Goal: Task Accomplishment & Management: Manage account settings

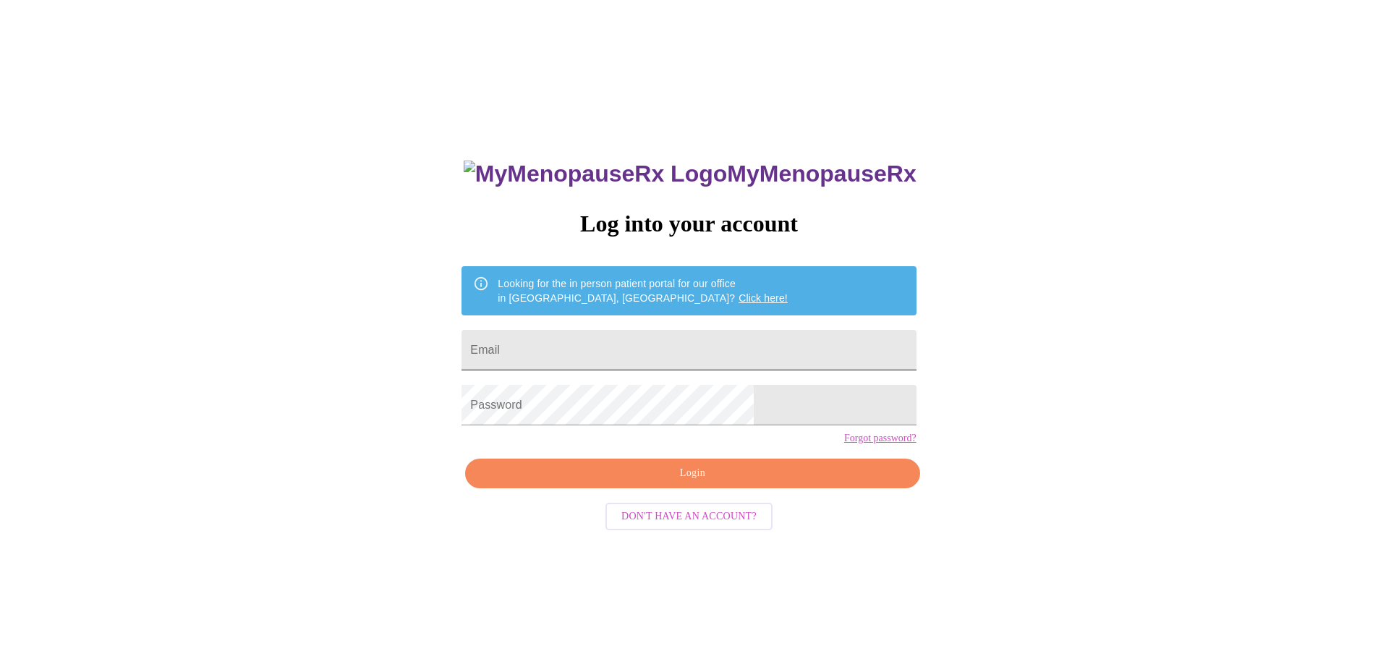
click at [679, 344] on input "Email" at bounding box center [689, 350] width 454 height 41
type input "[EMAIL_ADDRESS][DOMAIN_NAME]"
click at [684, 483] on span "Login" at bounding box center [692, 474] width 421 height 18
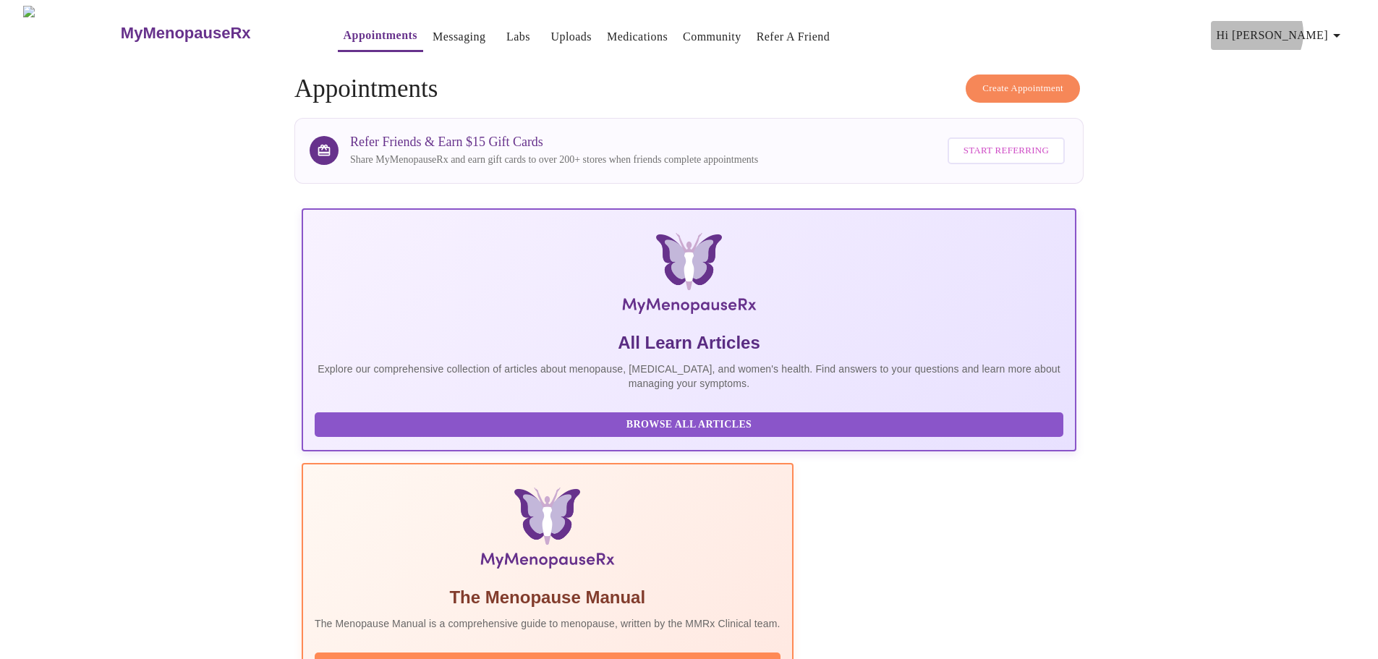
click at [1310, 27] on span "Hi [PERSON_NAME]" at bounding box center [1281, 35] width 129 height 20
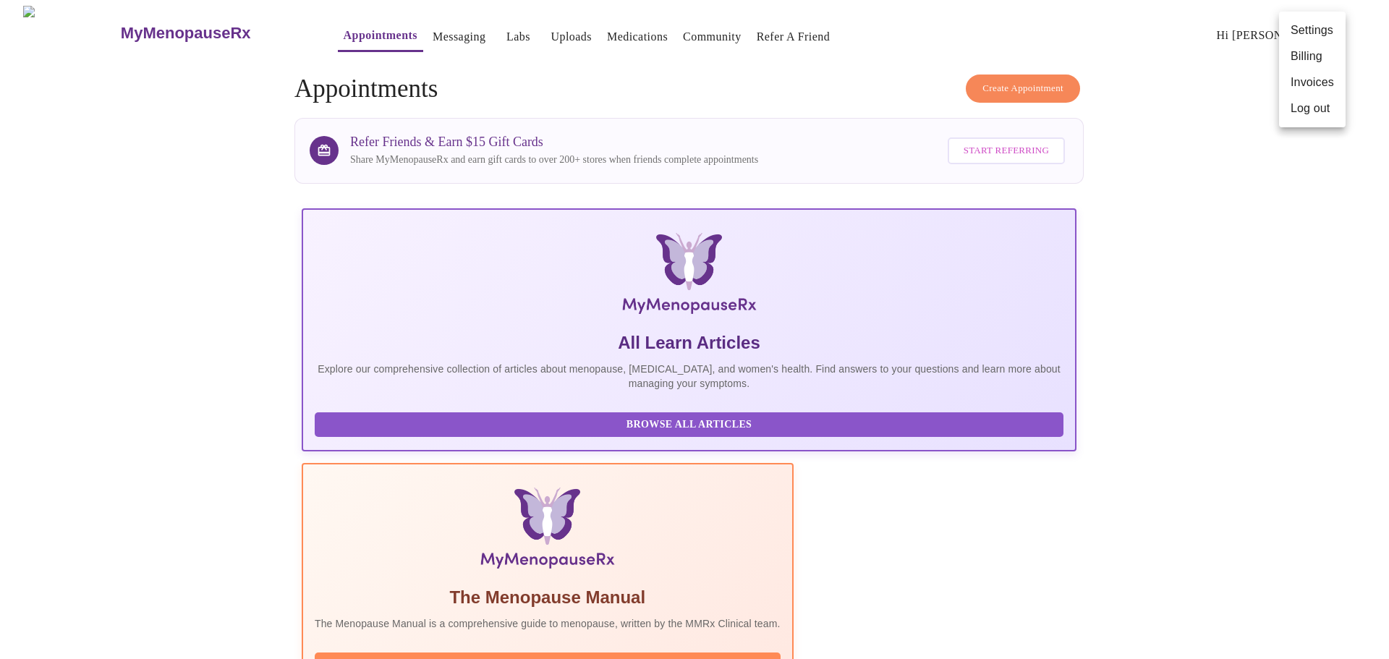
click at [188, 302] on div at bounding box center [694, 329] width 1389 height 659
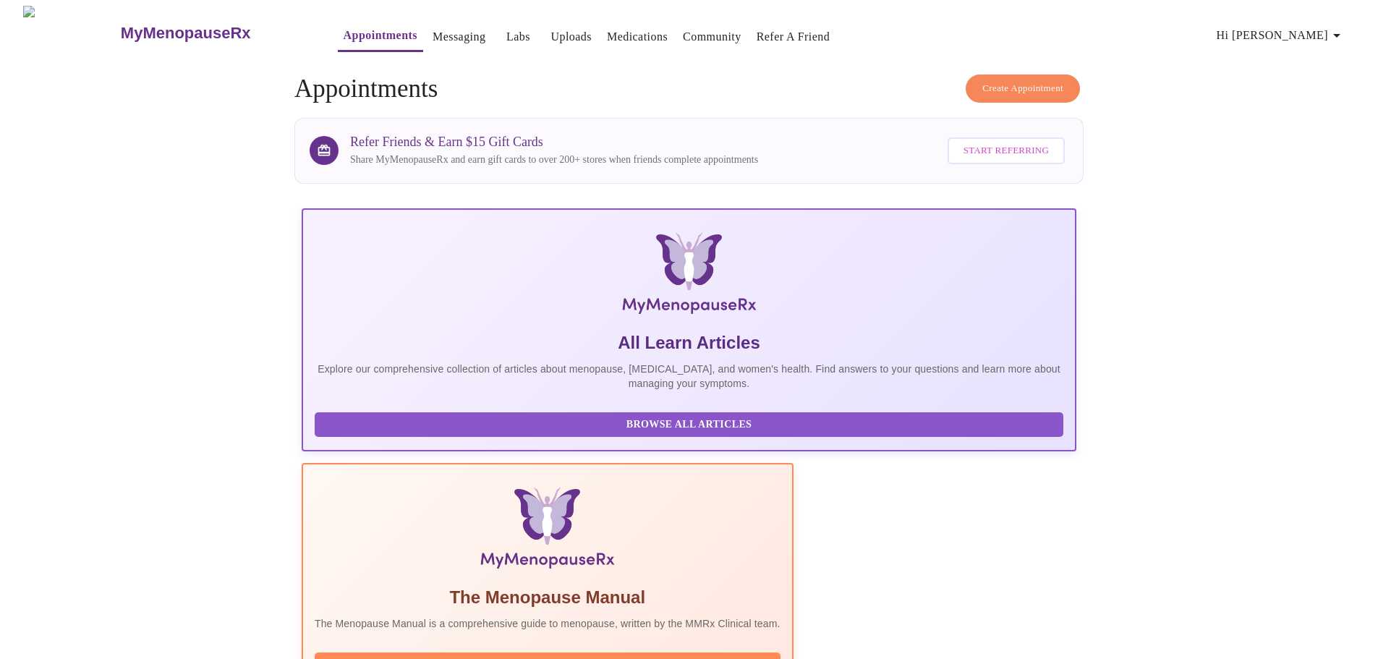
click at [1336, 28] on icon "button" at bounding box center [1336, 35] width 17 height 17
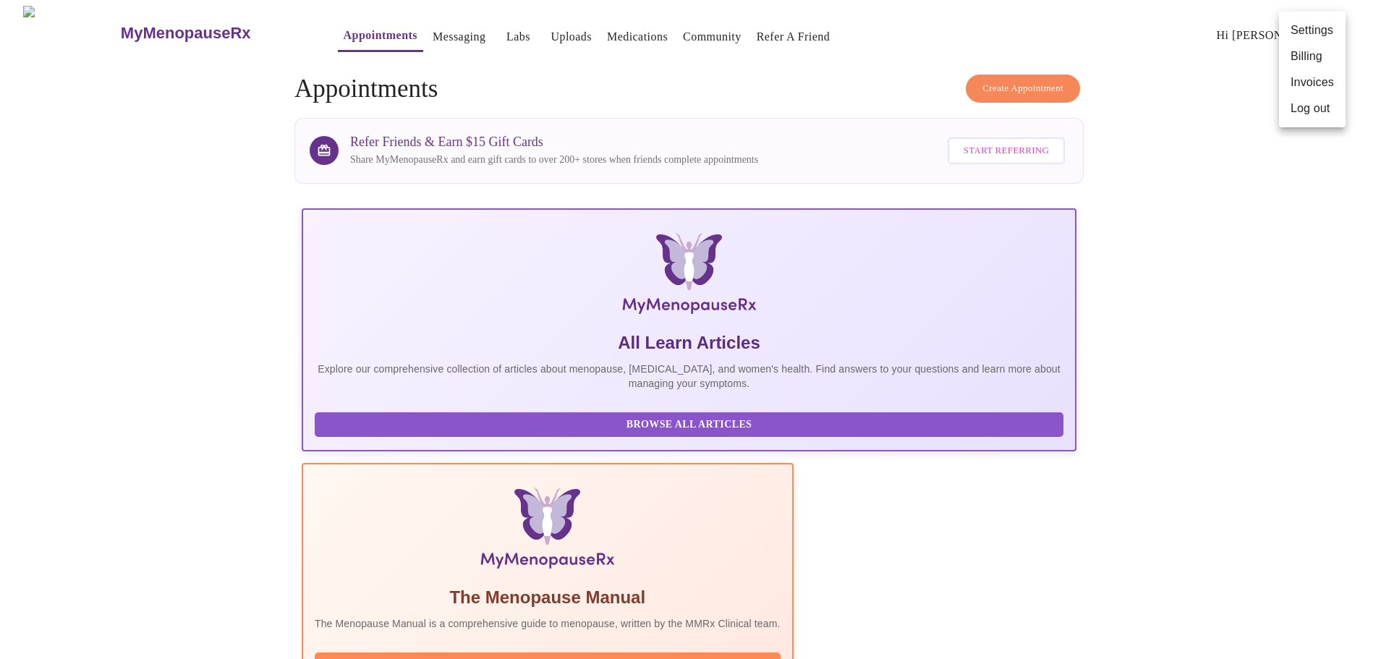
click at [1305, 77] on li "Invoices" at bounding box center [1312, 82] width 67 height 26
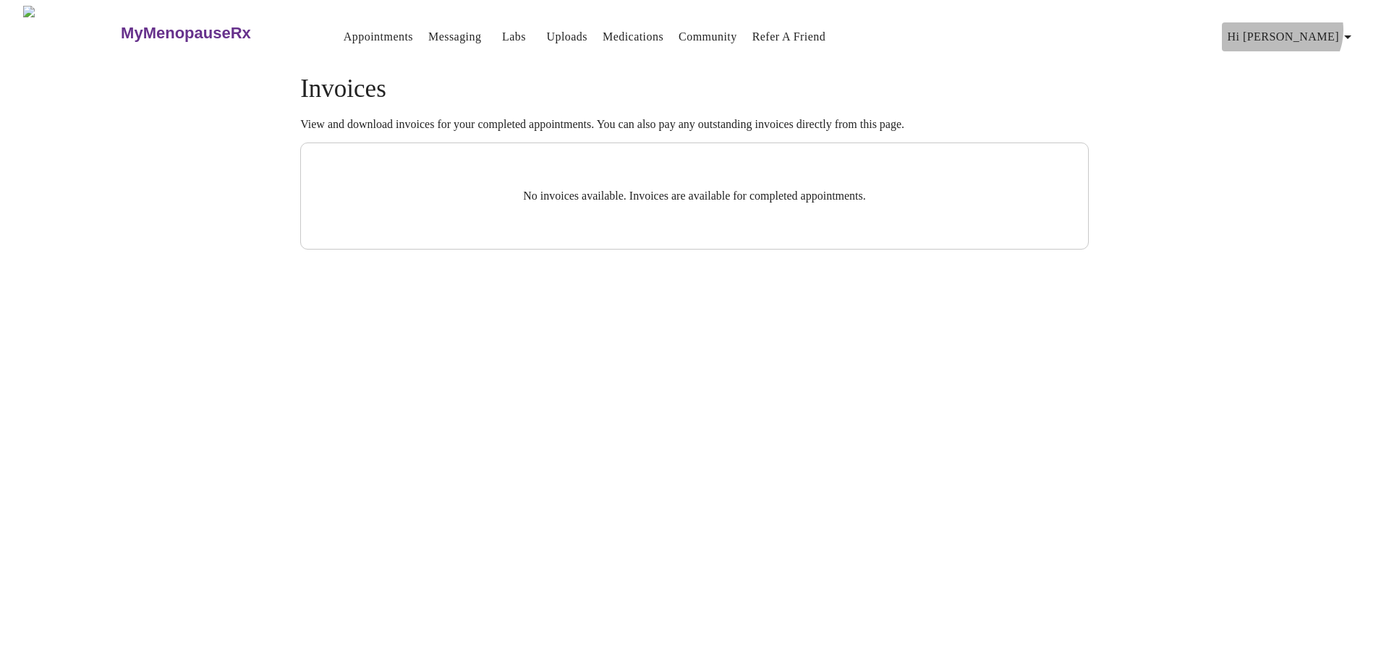
click at [1338, 27] on span "Hi [PERSON_NAME]" at bounding box center [1292, 37] width 129 height 20
click at [1311, 64] on li "Billing" at bounding box center [1323, 57] width 67 height 26
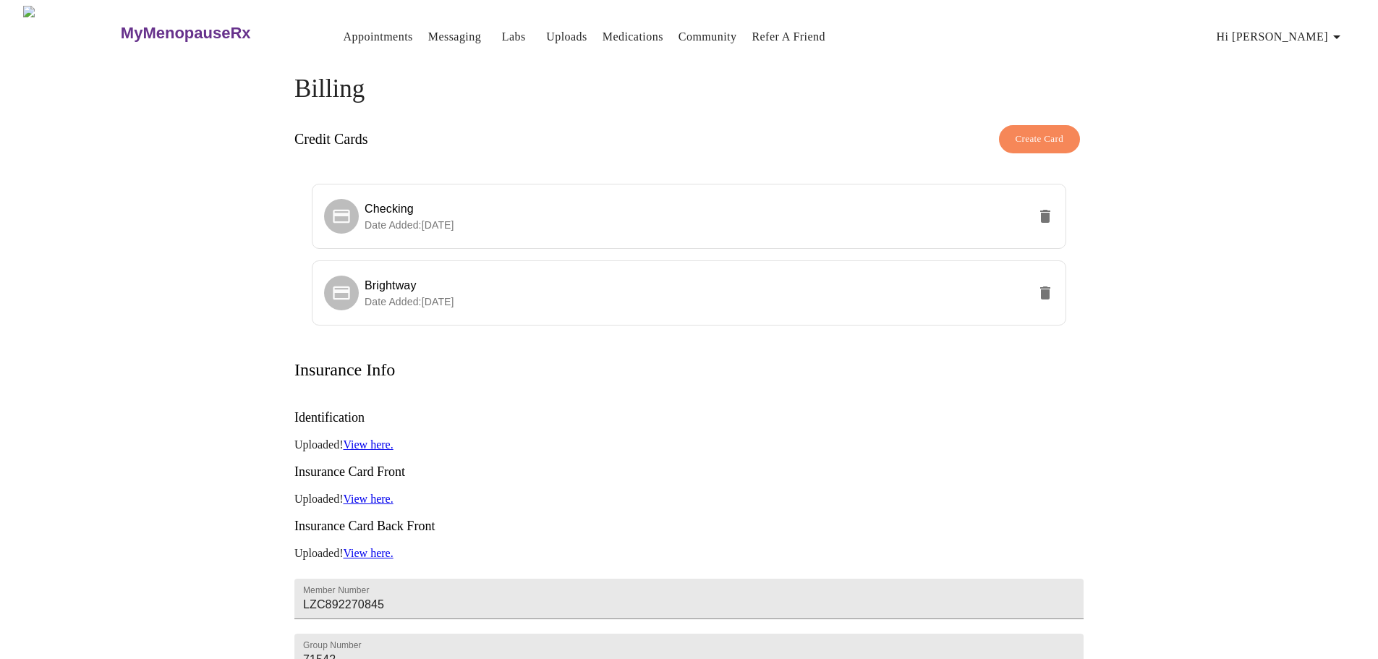
click at [1323, 27] on span "Hi [PERSON_NAME]" at bounding box center [1281, 37] width 129 height 20
click at [1319, 33] on li "Settings" at bounding box center [1312, 31] width 67 height 26
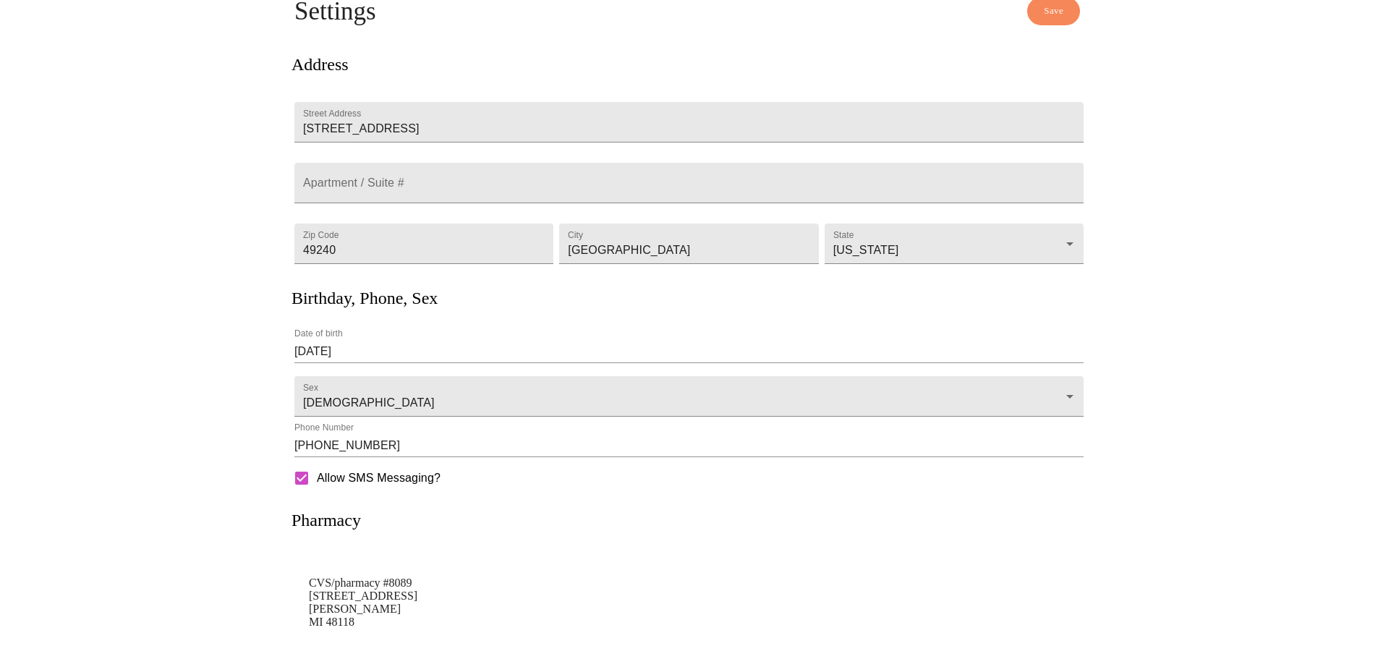
scroll to position [147, 0]
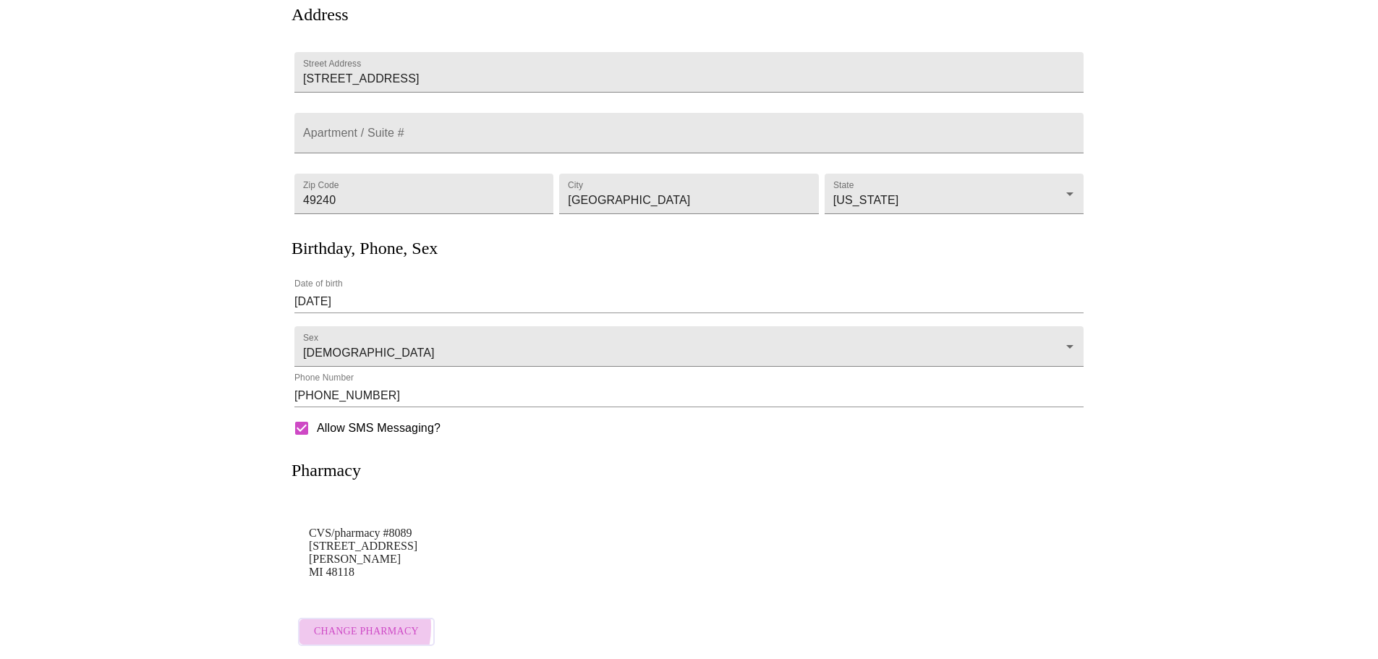
click at [340, 623] on span "Change Pharmacy" at bounding box center [366, 632] width 105 height 18
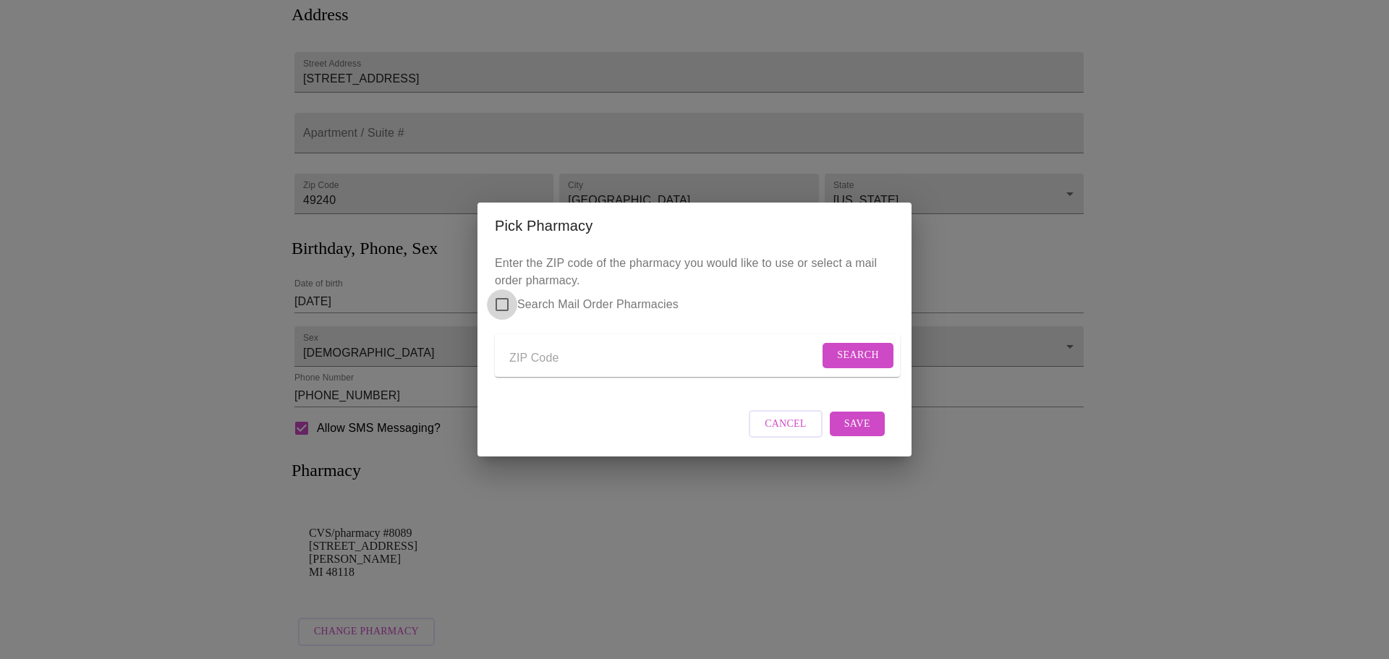
click at [503, 295] on input "Search Mail Order Pharmacies" at bounding box center [502, 304] width 30 height 30
checkbox input "true"
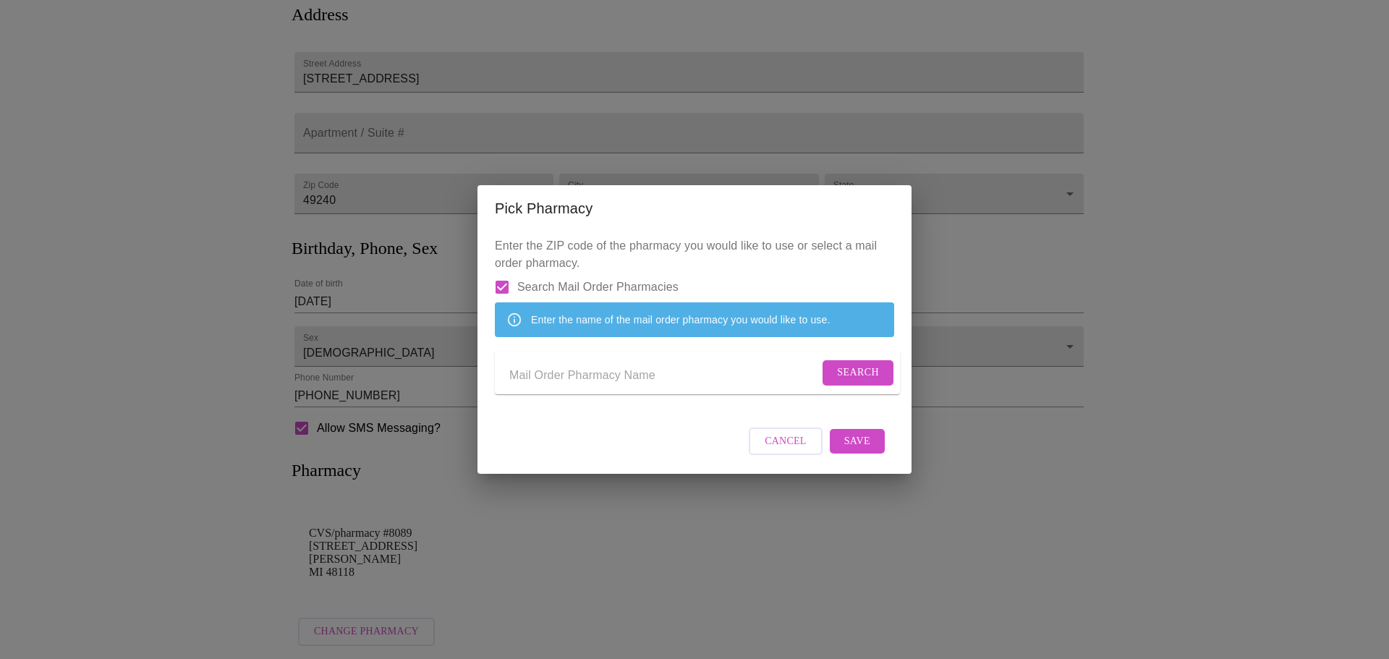
click at [593, 385] on input "Send a message to your care team" at bounding box center [664, 375] width 310 height 23
type input "Express Scripts"
click at [869, 376] on span "Search" at bounding box center [858, 373] width 42 height 18
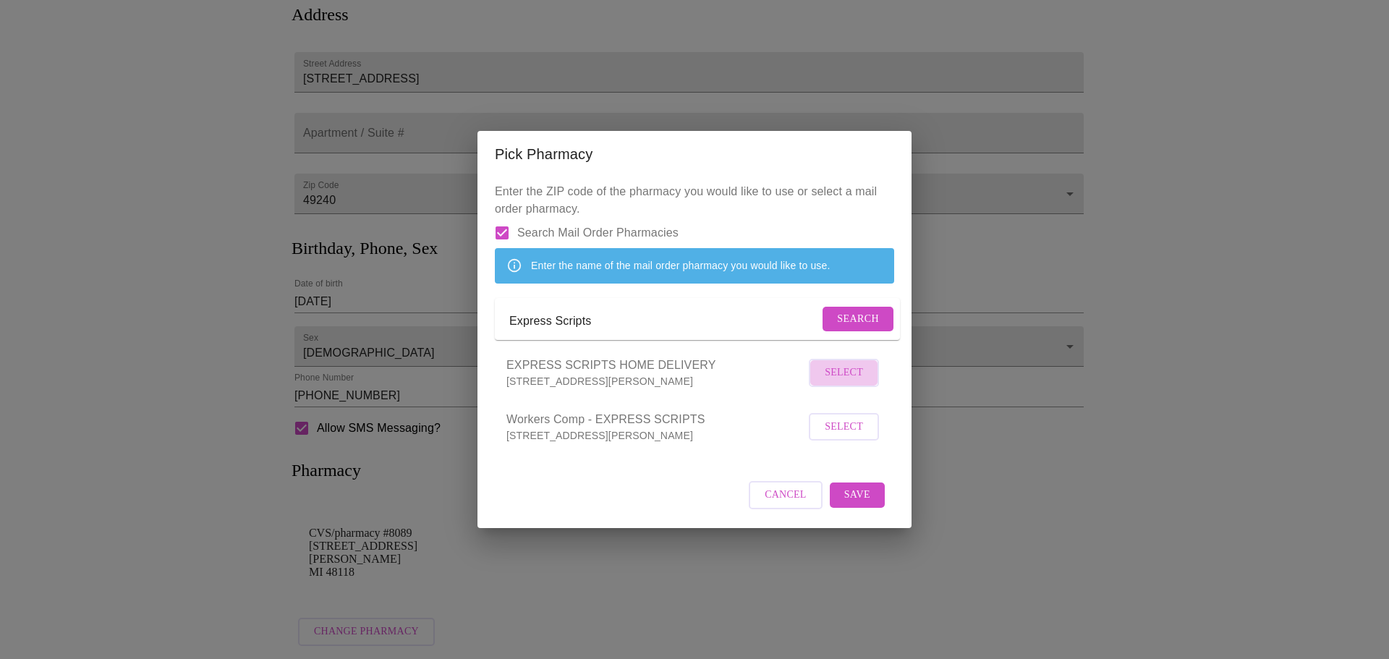
click at [860, 382] on span "Select" at bounding box center [844, 373] width 38 height 18
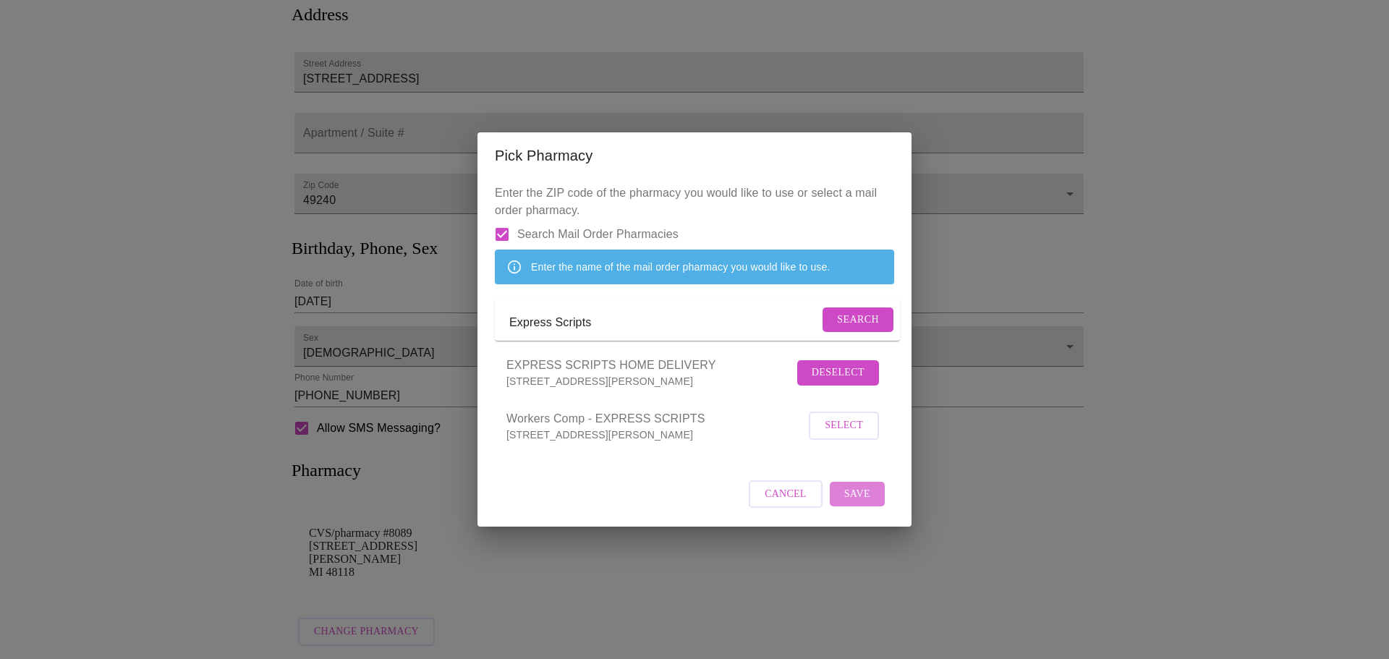
click at [859, 504] on span "Save" at bounding box center [857, 495] width 26 height 18
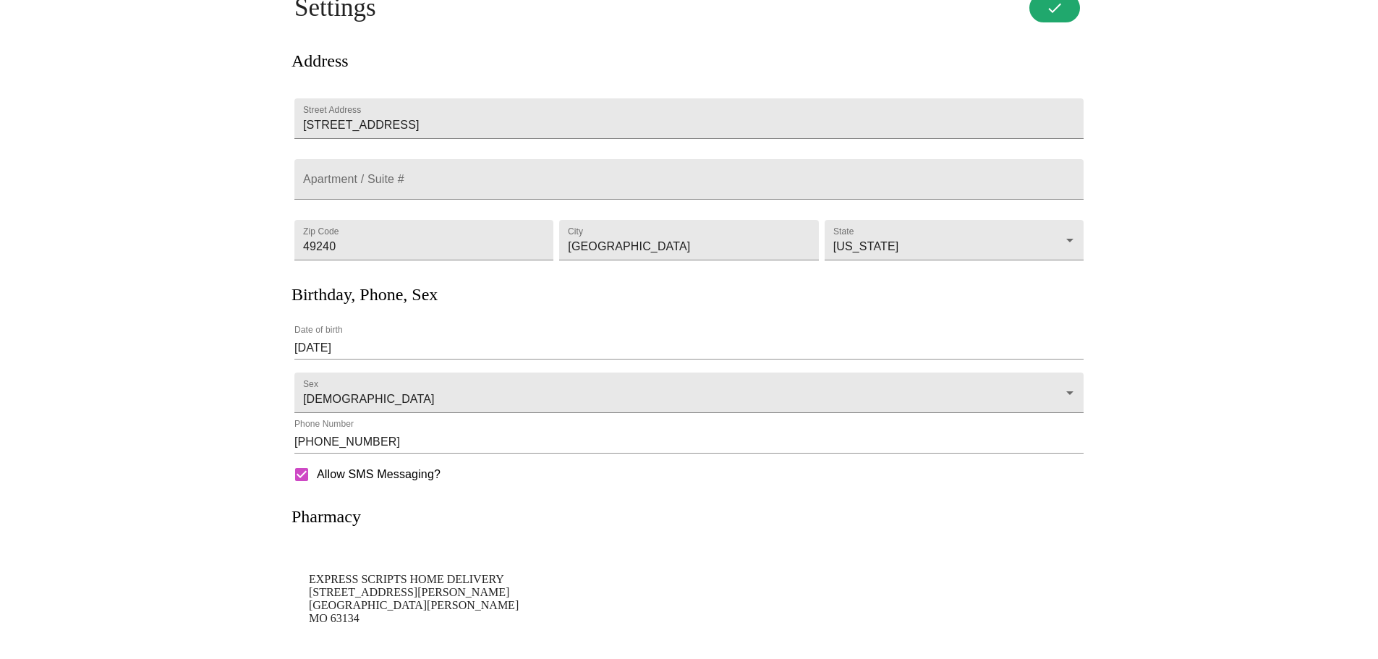
scroll to position [0, 0]
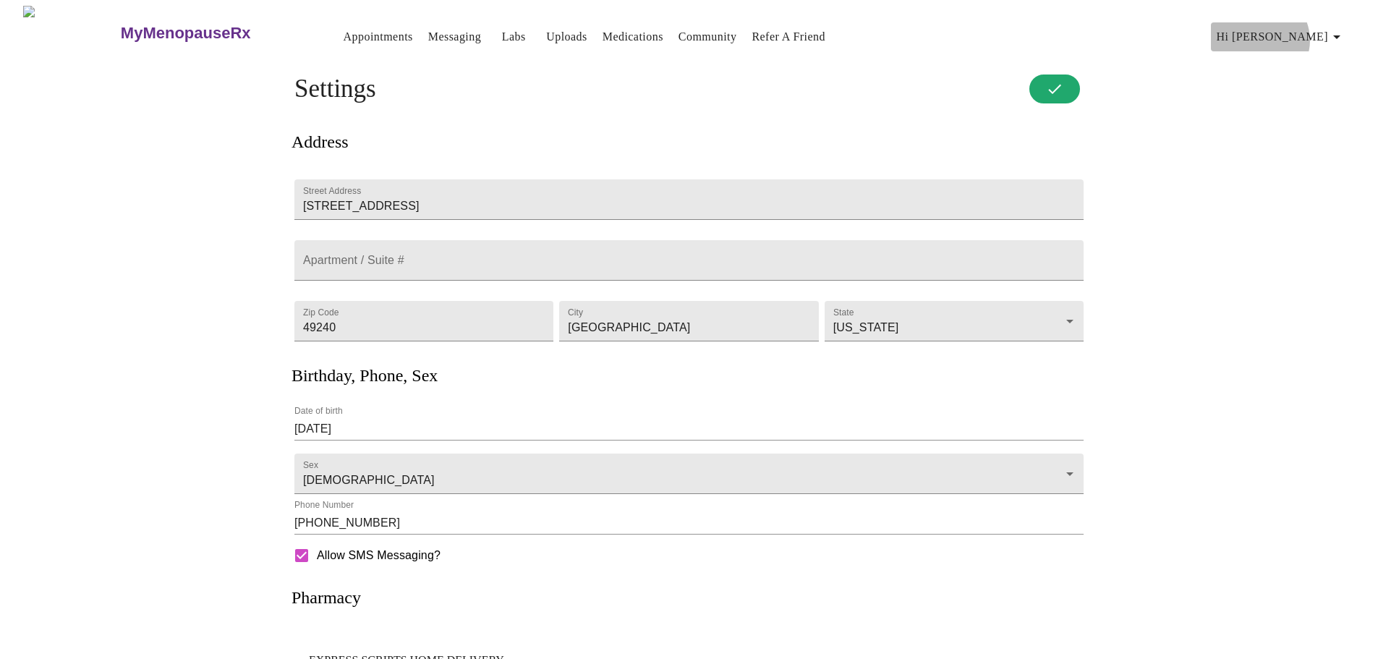
click at [1316, 34] on span "Hi [PERSON_NAME]" at bounding box center [1281, 37] width 129 height 20
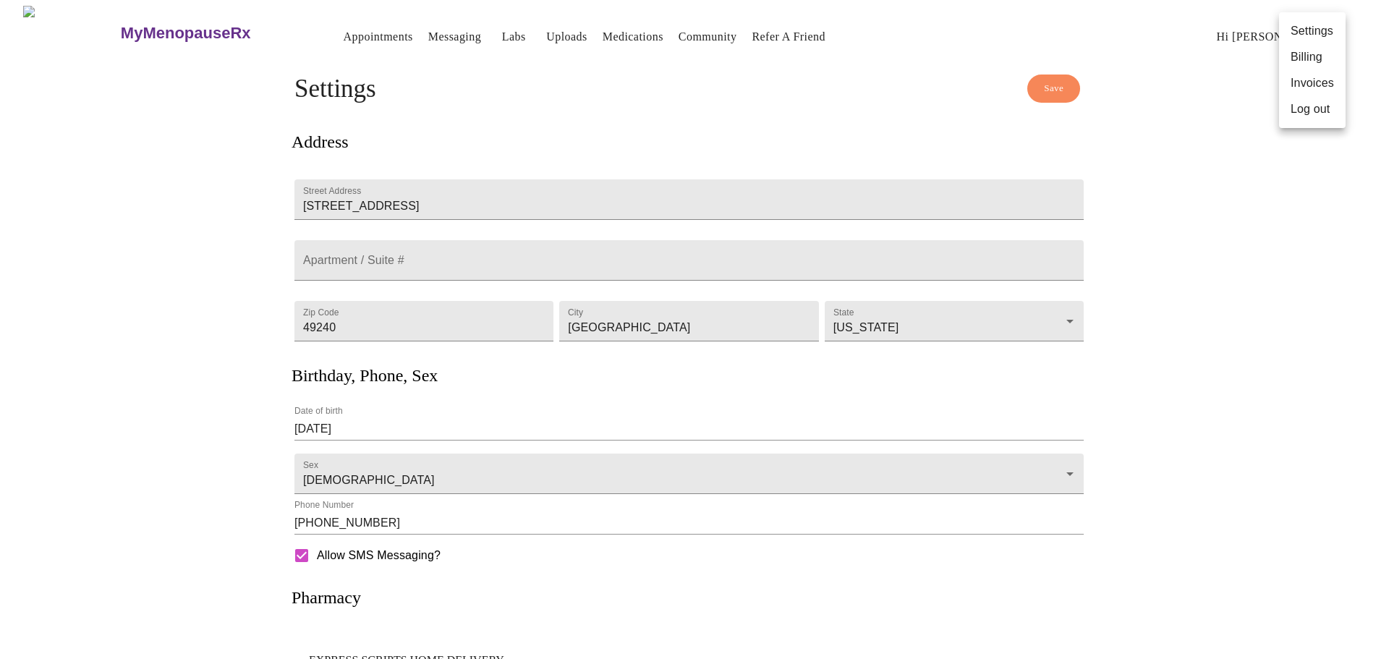
click at [1299, 114] on li "Log out" at bounding box center [1312, 109] width 67 height 26
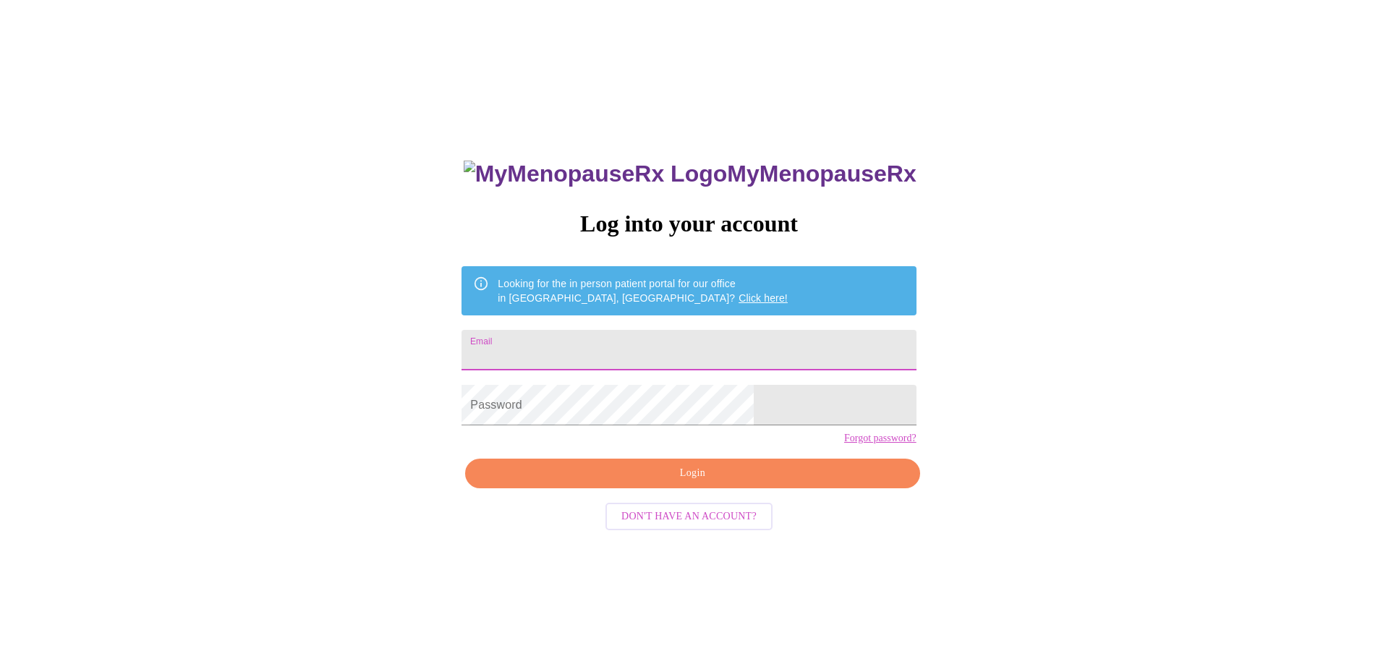
click at [641, 345] on input "Email" at bounding box center [689, 350] width 454 height 41
click at [1030, 305] on div "MyMenopauseRx Log into your account Looking for the in person patient portal fo…" at bounding box center [689, 401] width 1367 height 791
